Goal: Task Accomplishment & Management: Manage account settings

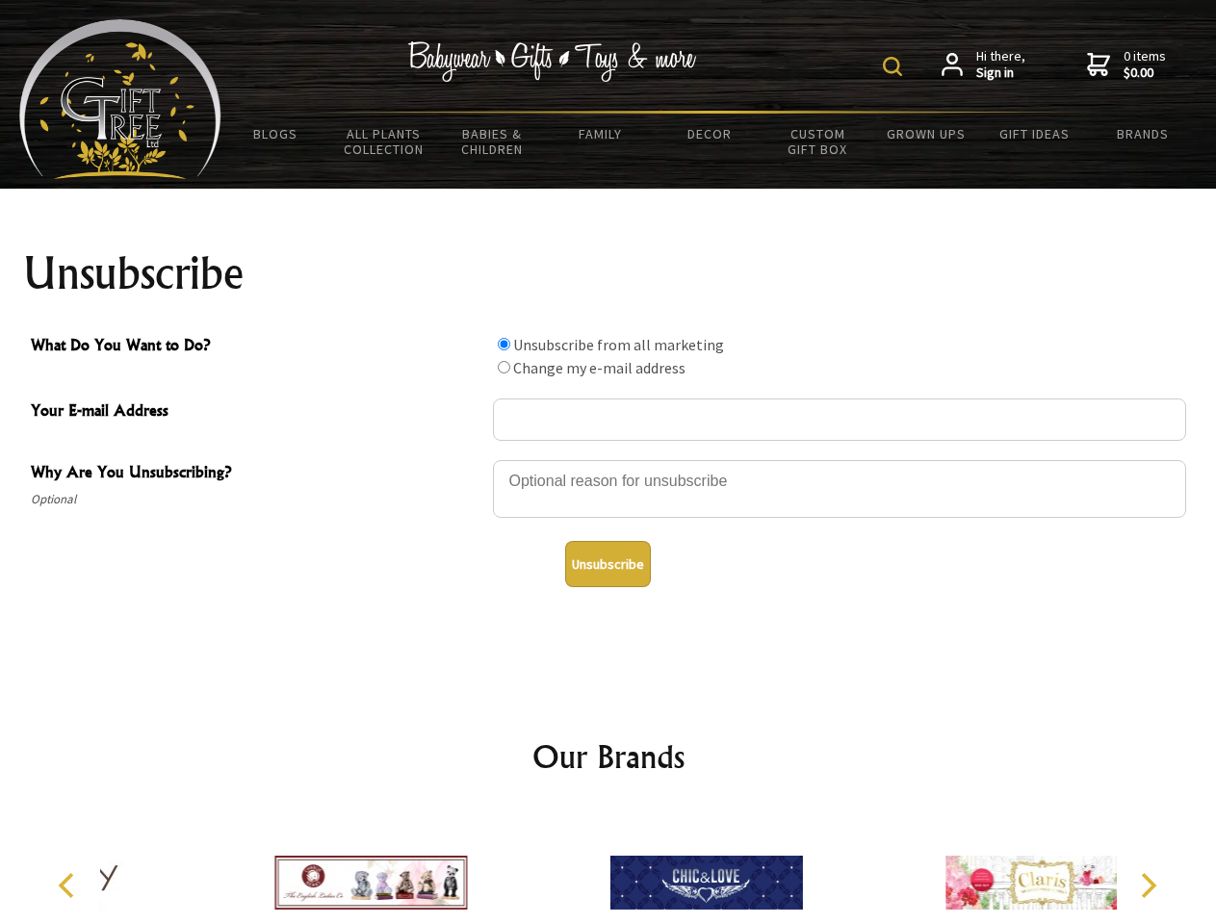
click at [895, 66] on img at bounding box center [892, 66] width 19 height 19
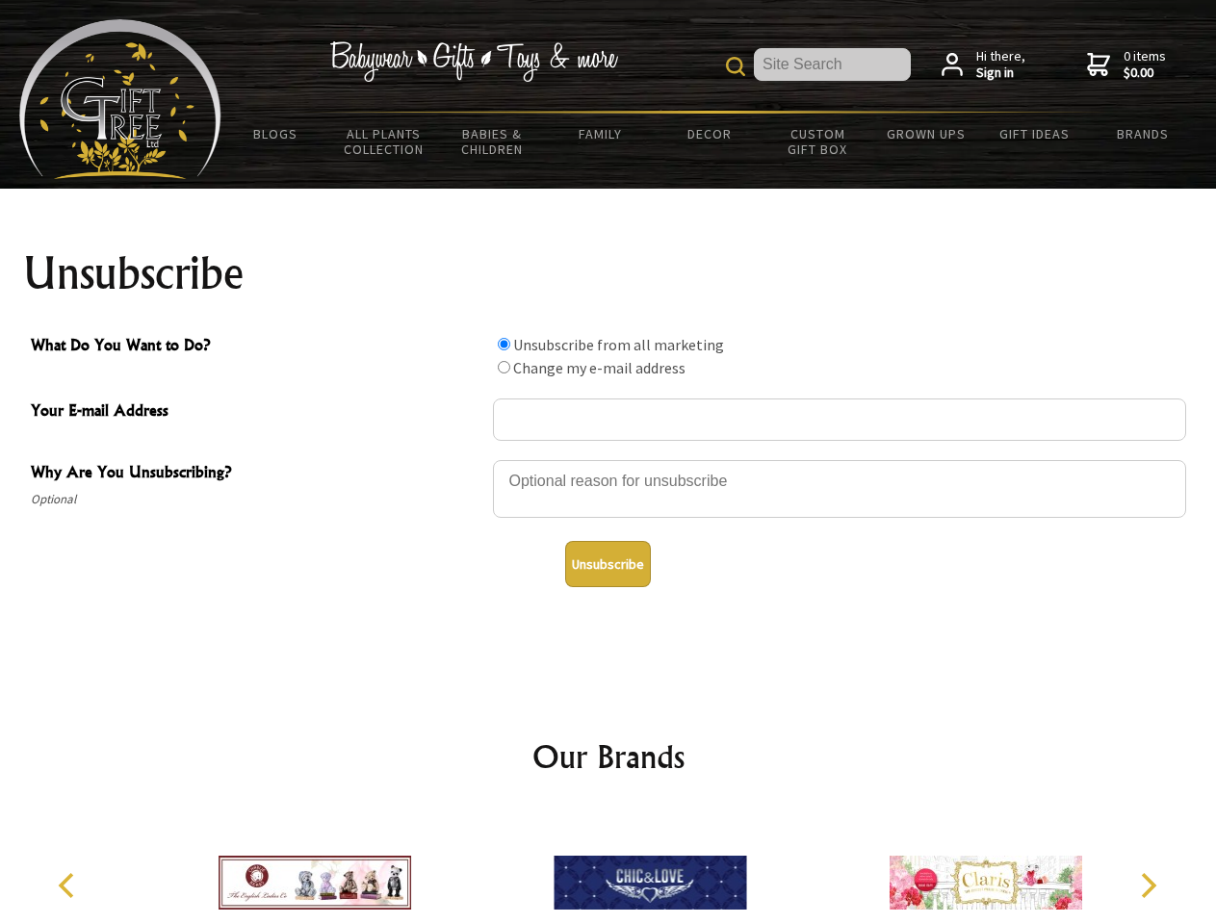
click at [608, 459] on div at bounding box center [839, 491] width 693 height 67
click at [504, 344] on input "What Do You Want to Do?" at bounding box center [504, 344] width 13 height 13
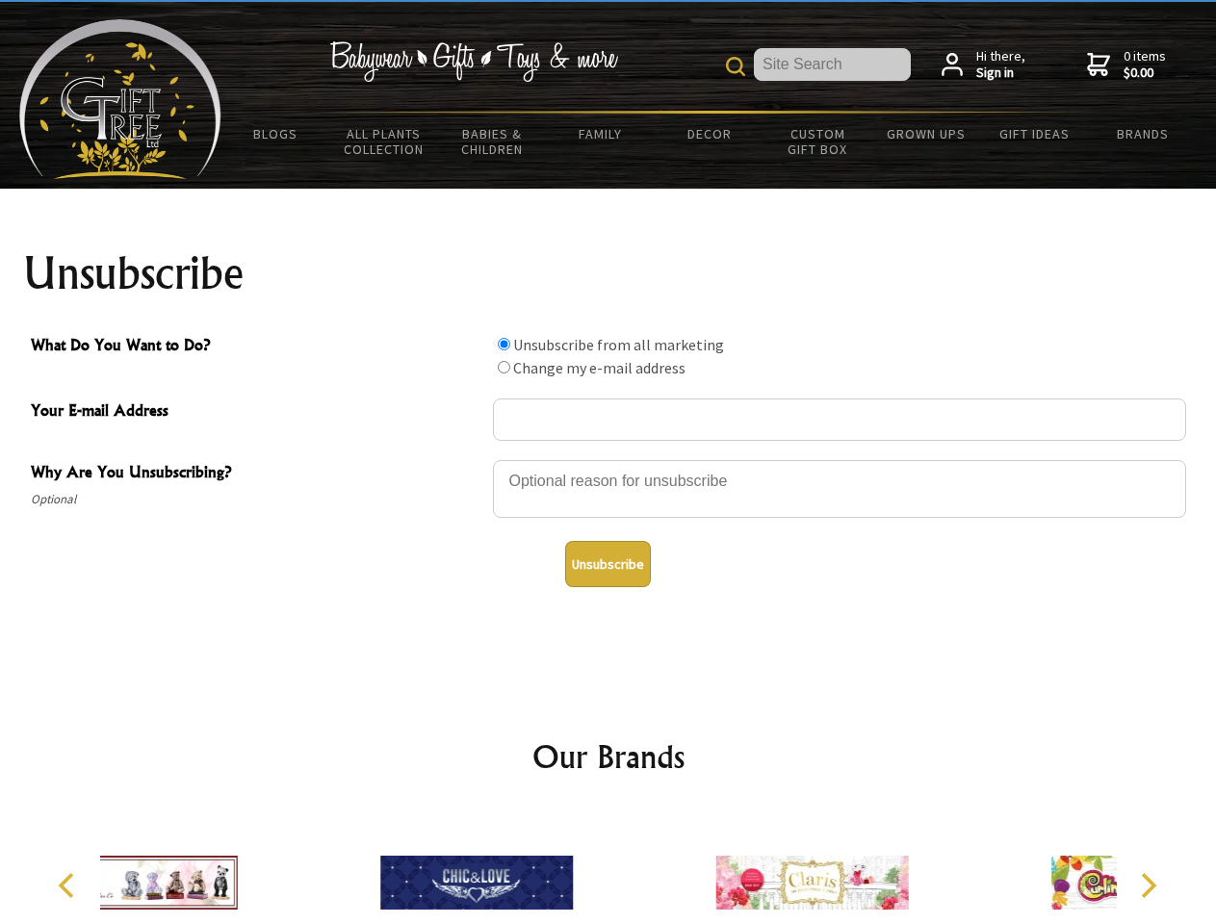
click at [504, 367] on input "What Do You Want to Do?" at bounding box center [504, 367] width 13 height 13
radio input "true"
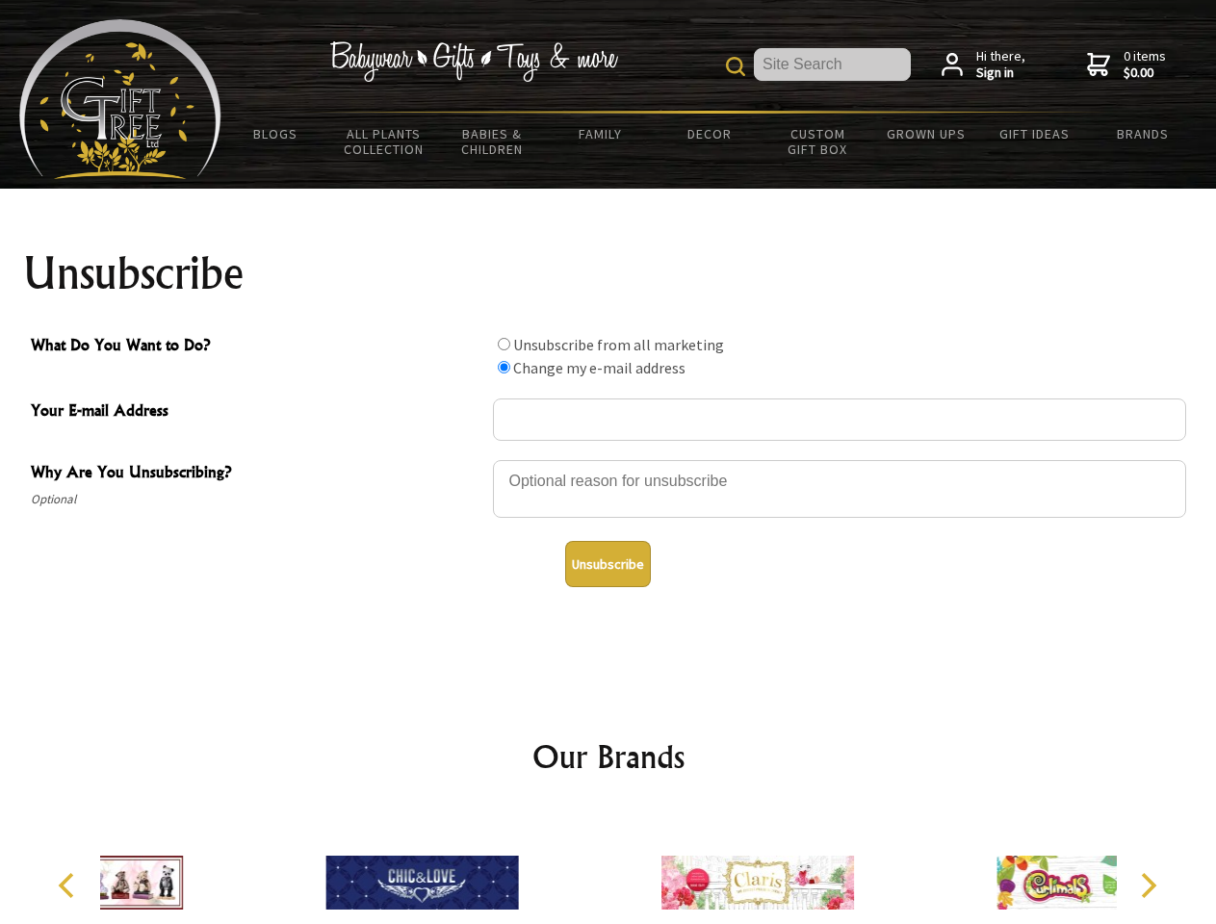
click at [608, 564] on button "Unsubscribe" at bounding box center [608, 564] width 86 height 46
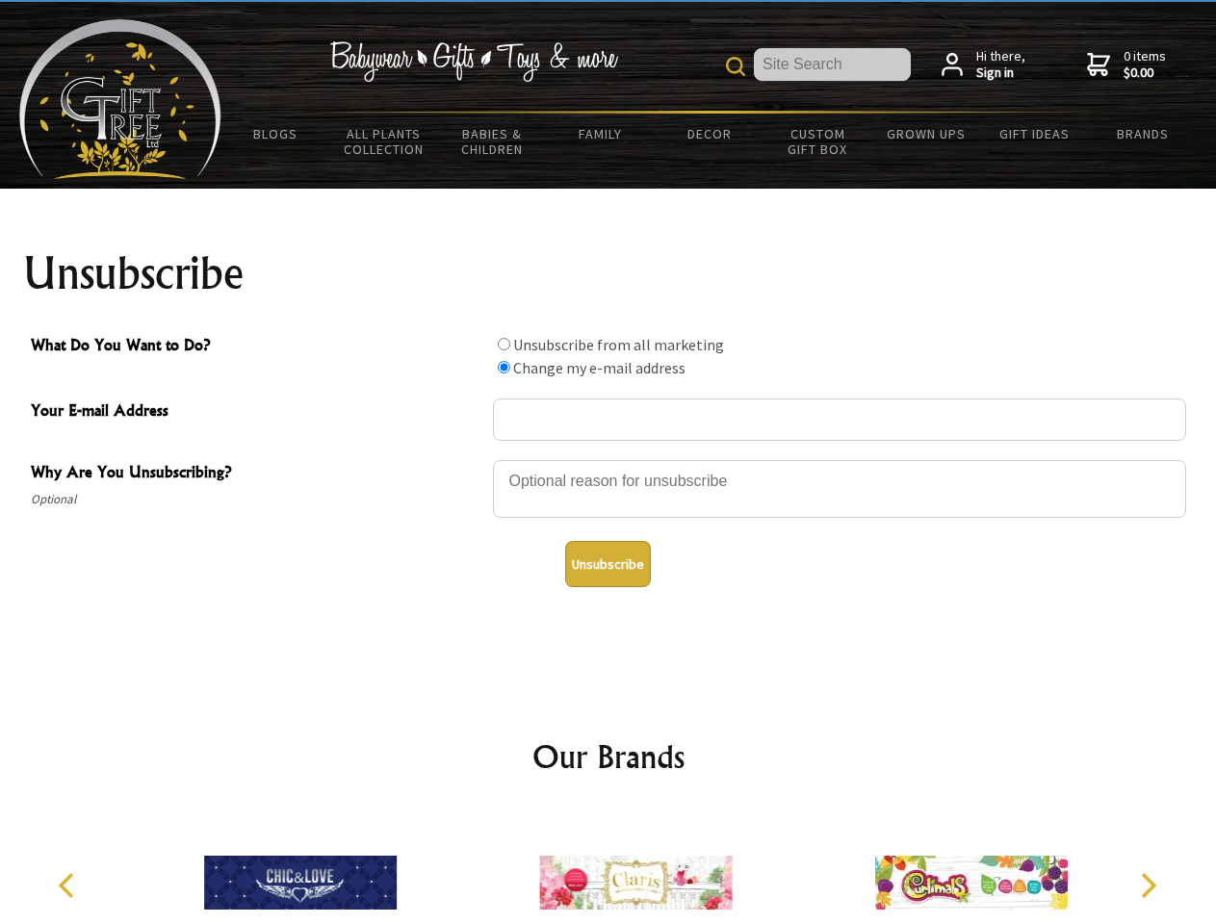
click at [608, 867] on img at bounding box center [635, 883] width 193 height 144
click at [69, 886] on icon "Previous" at bounding box center [68, 885] width 25 height 25
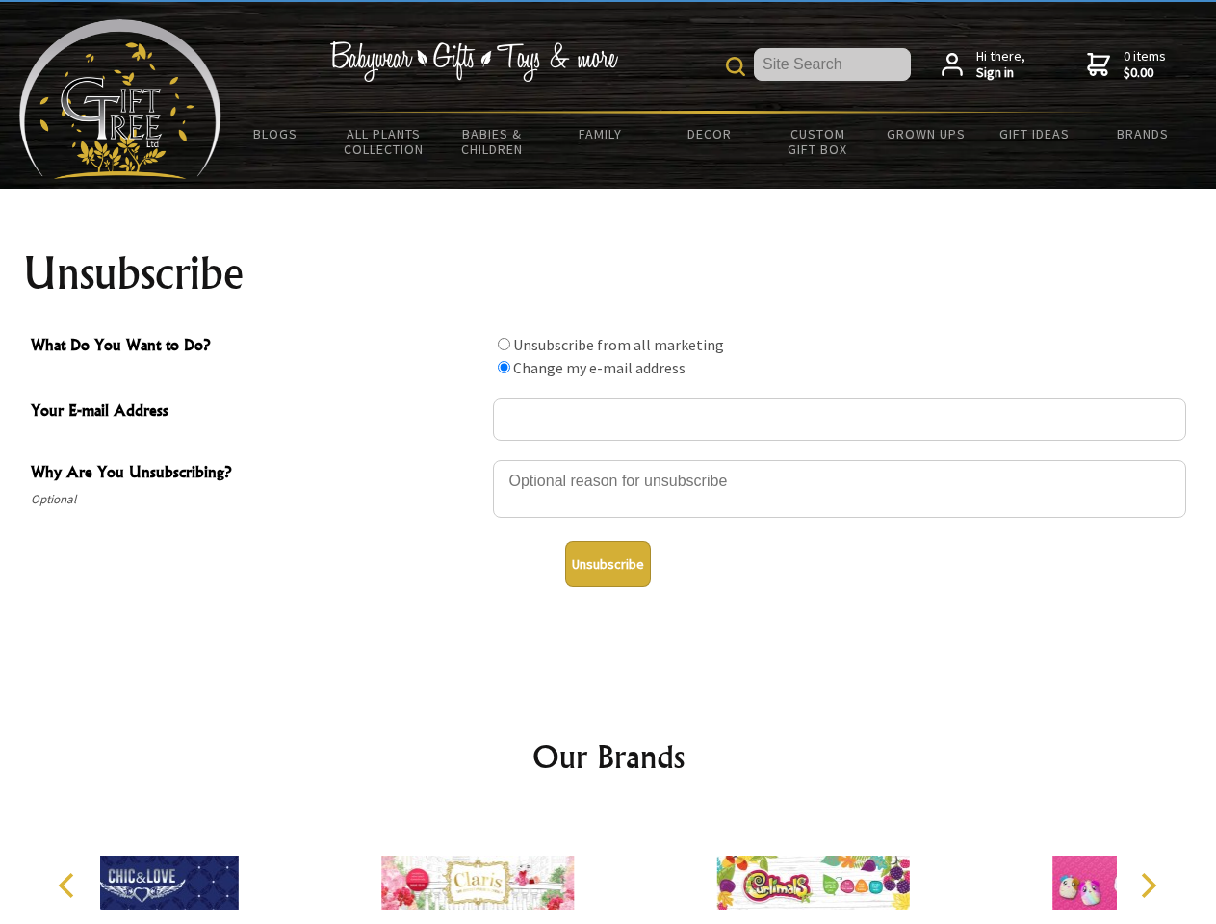
click at [1148, 886] on icon "Next" at bounding box center [1146, 885] width 25 height 25
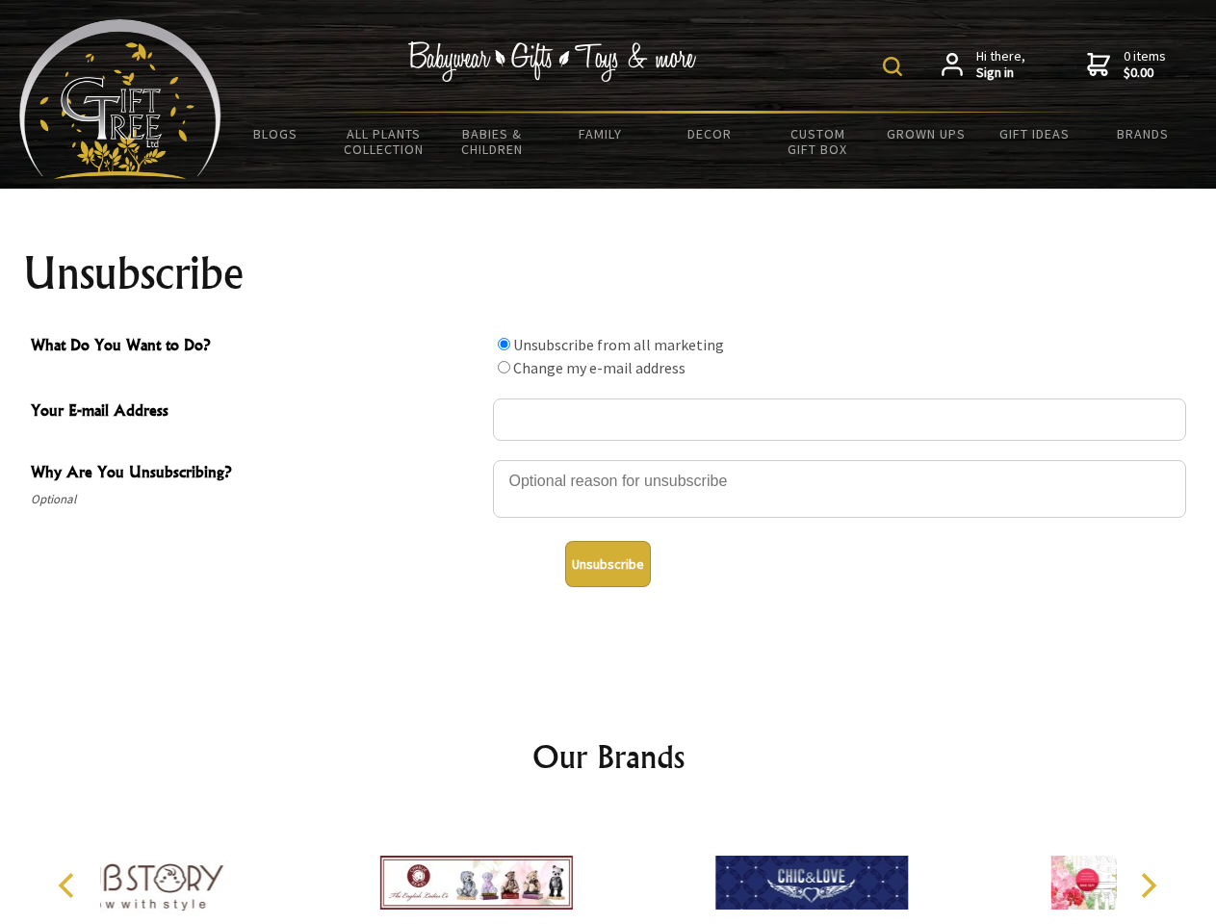
click at [895, 66] on img at bounding box center [892, 66] width 19 height 19
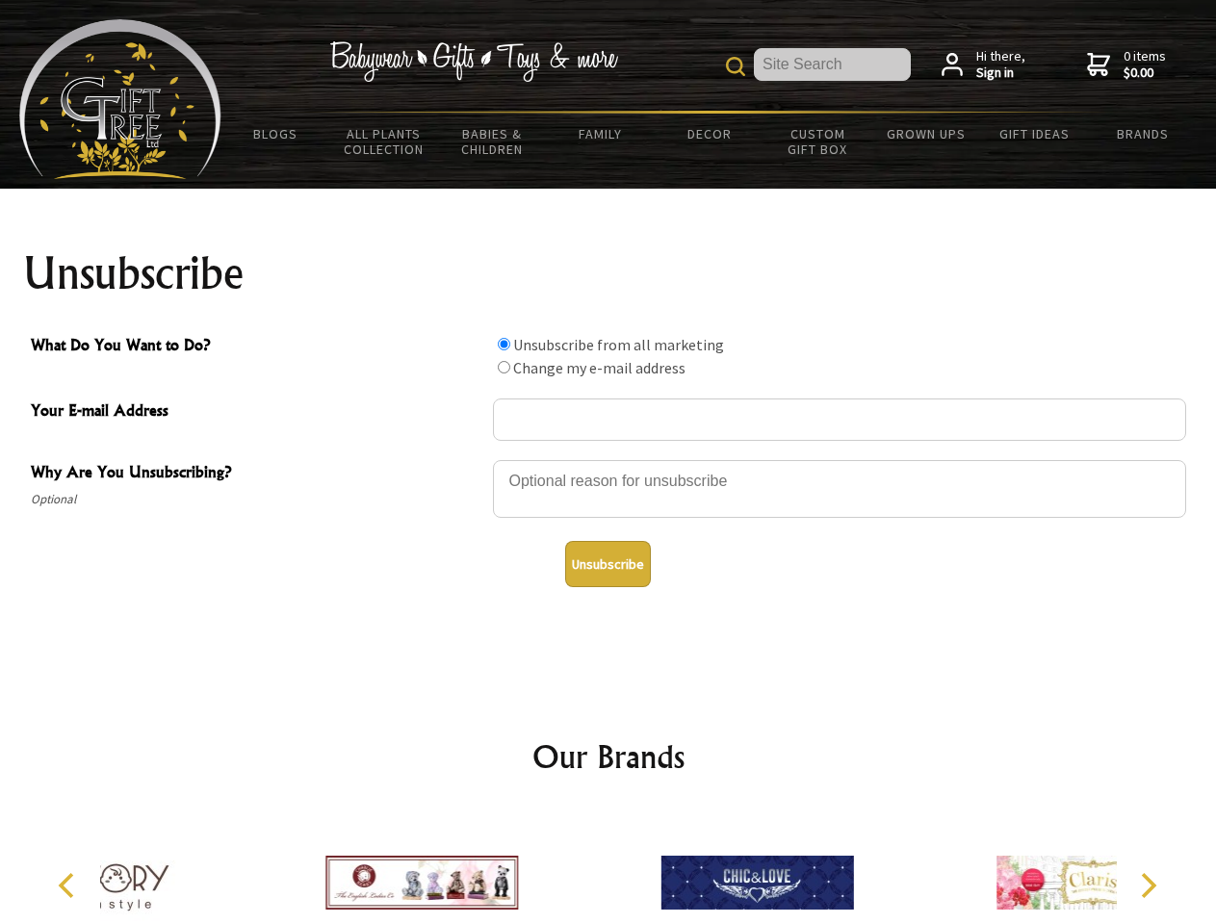
click at [608, 459] on div at bounding box center [839, 491] width 693 height 67
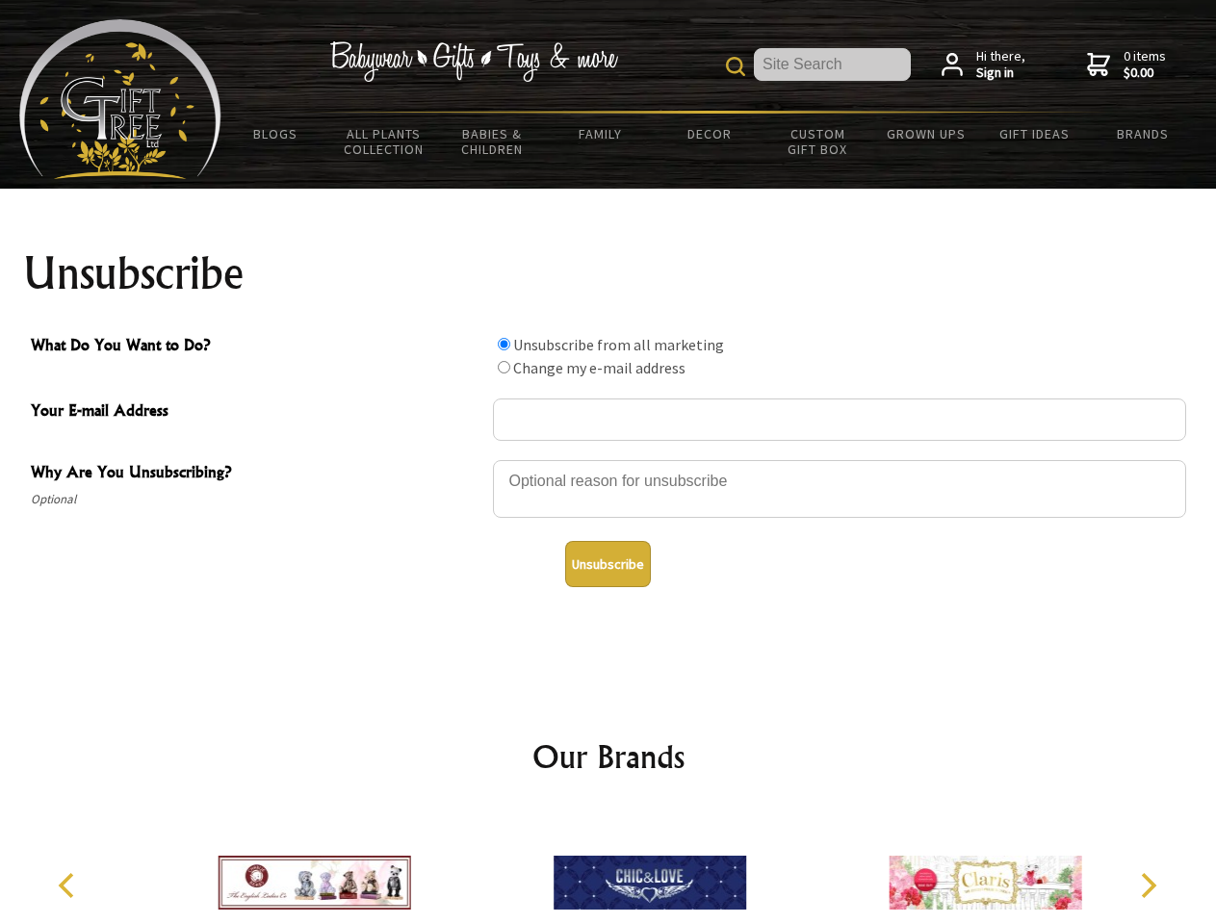
click at [504, 344] on input "What Do You Want to Do?" at bounding box center [504, 344] width 13 height 13
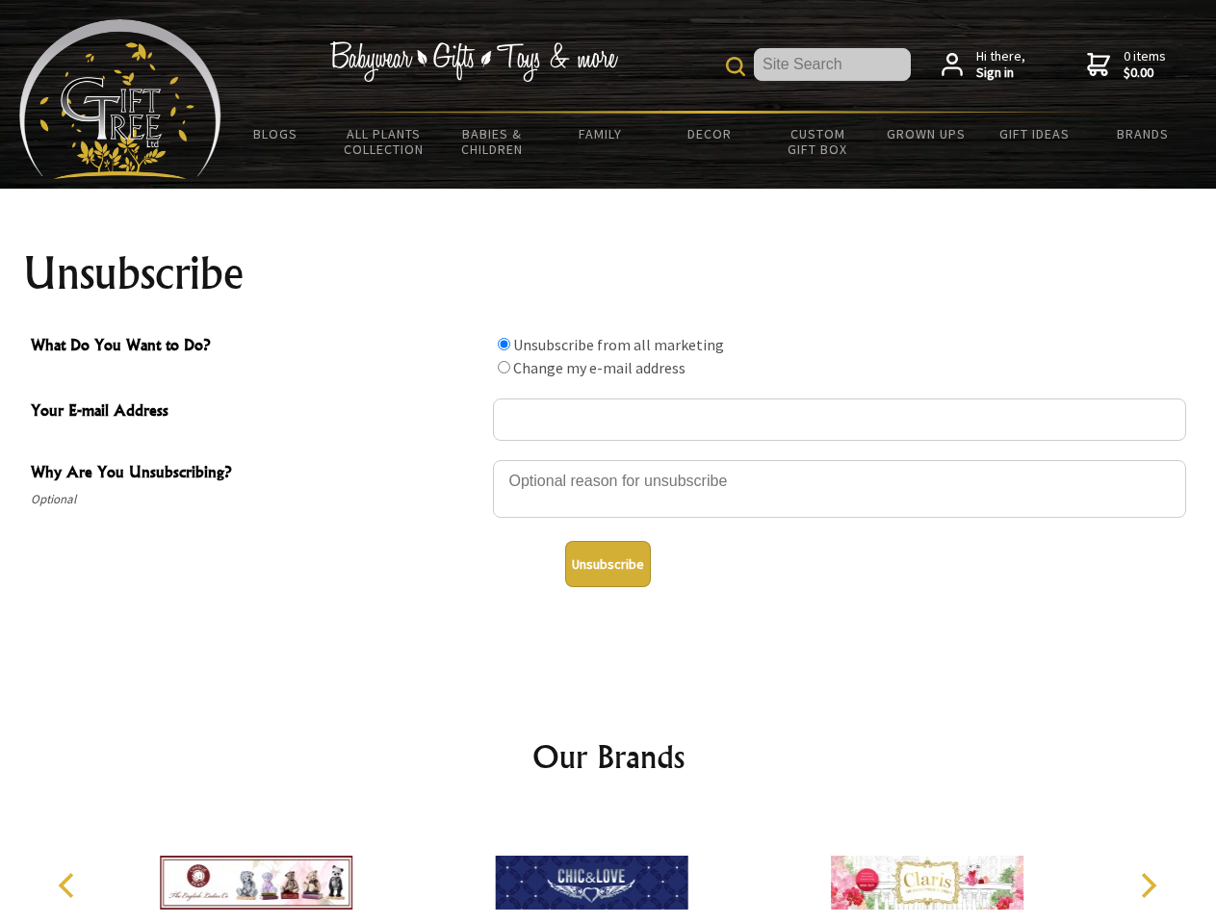
click at [504, 367] on input "What Do You Want to Do?" at bounding box center [504, 367] width 13 height 13
radio input "true"
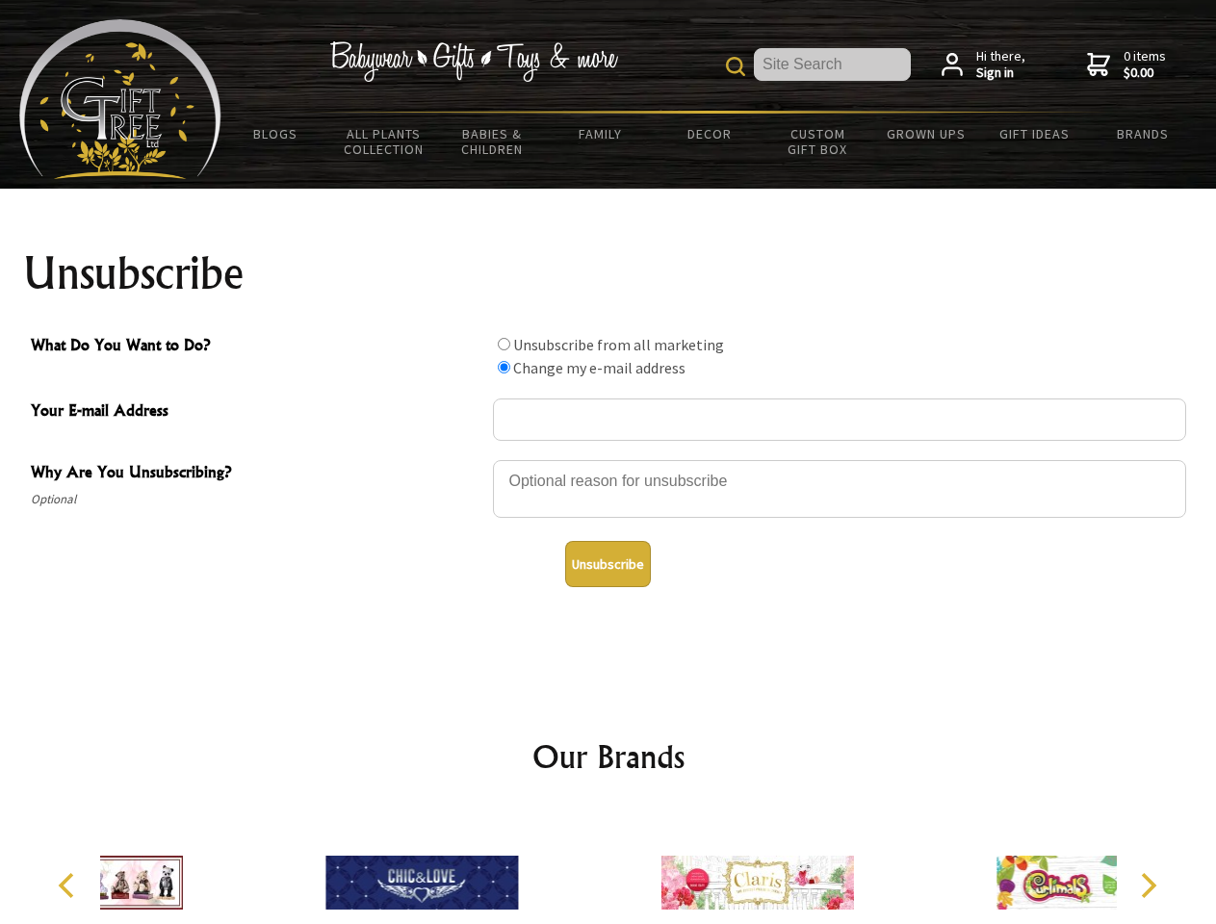
click at [608, 564] on button "Unsubscribe" at bounding box center [608, 564] width 86 height 46
click at [608, 867] on div at bounding box center [608, 886] width 1017 height 150
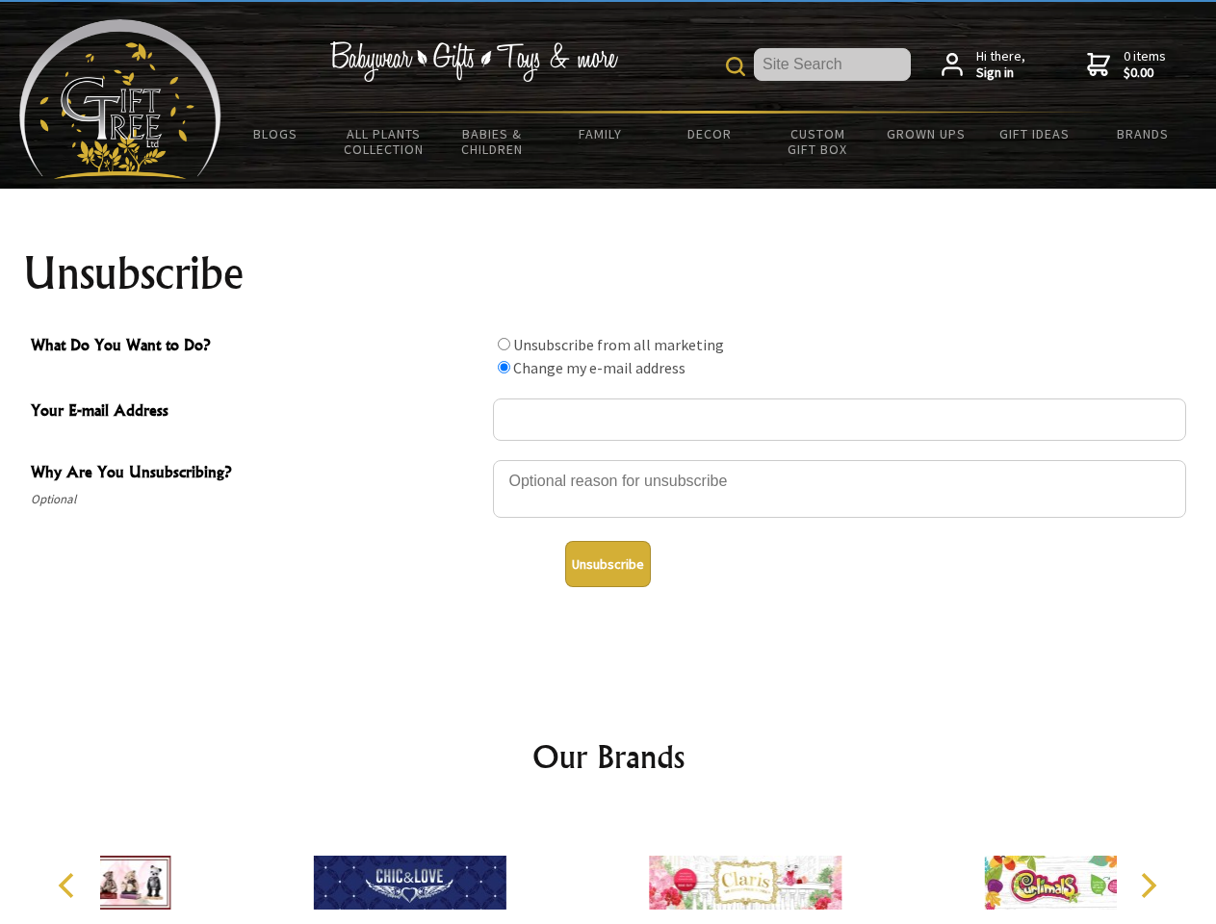
click at [69, 886] on icon "Previous" at bounding box center [68, 885] width 25 height 25
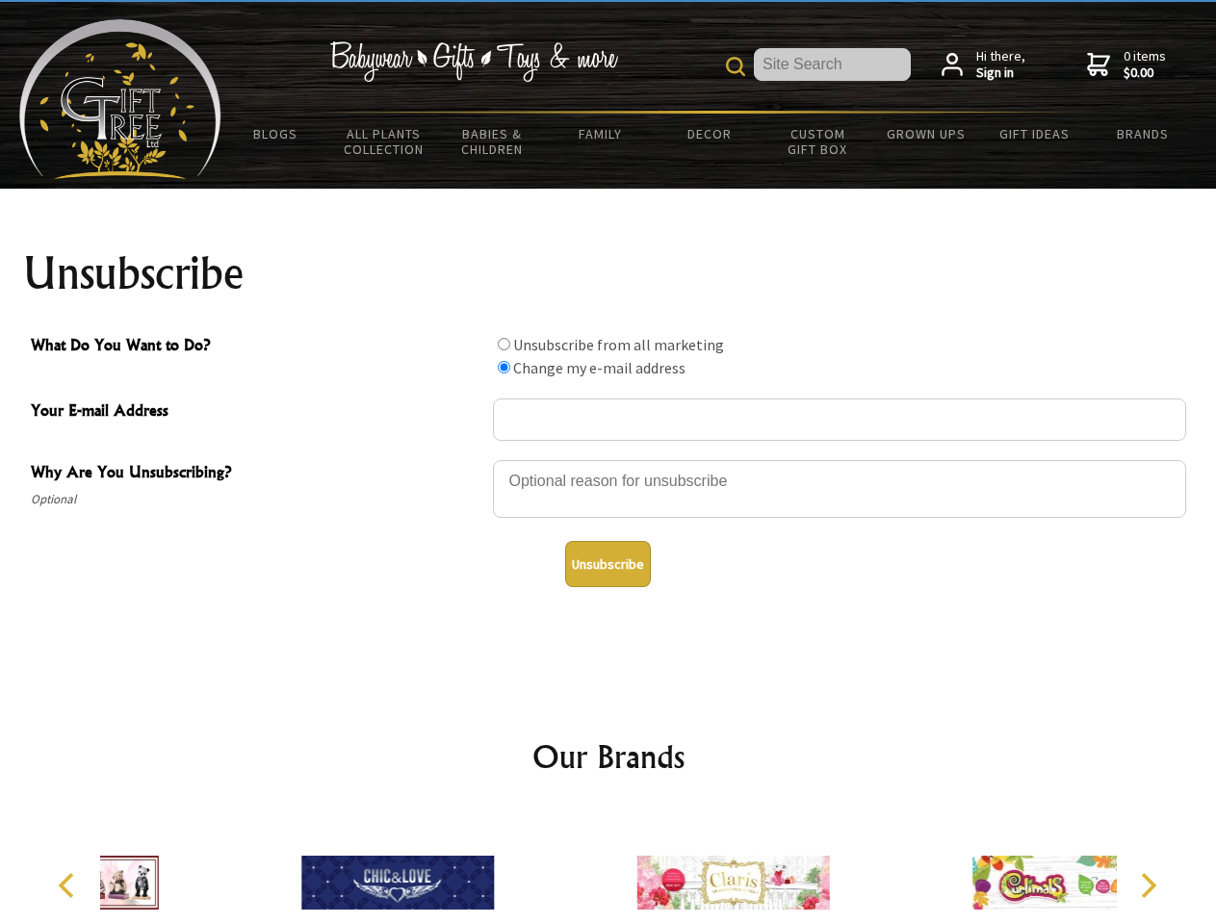
click at [1148, 886] on icon "Next" at bounding box center [1146, 885] width 25 height 25
